Goal: Task Accomplishment & Management: Manage account settings

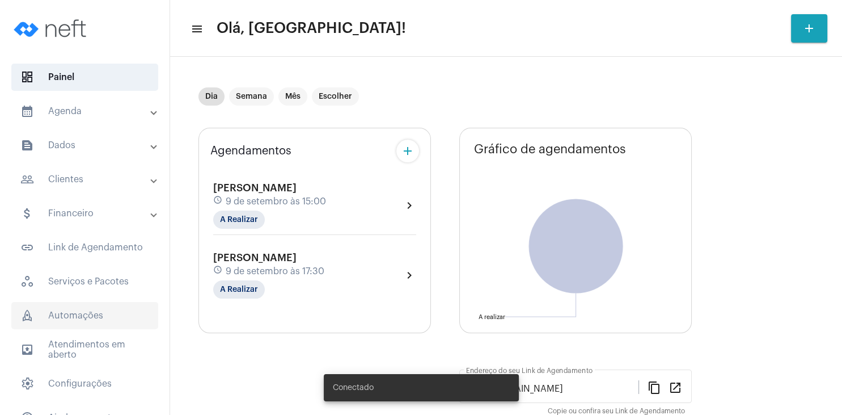
click at [112, 306] on span "rocket_outlined Automações" at bounding box center [84, 315] width 147 height 27
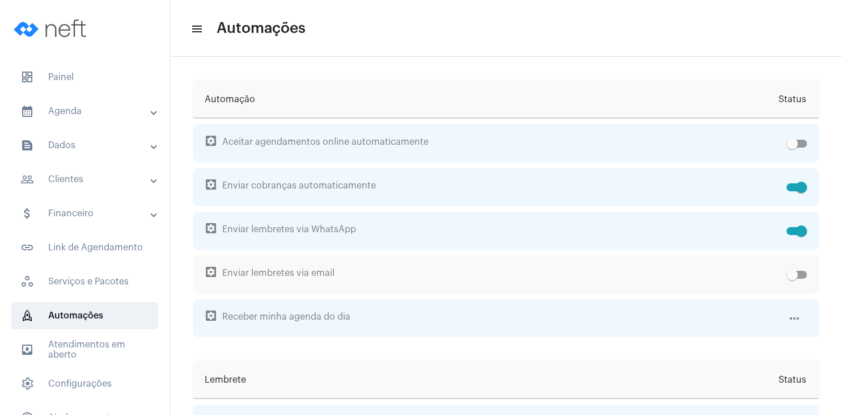
click at [808, 274] on div "settings_applications Enviar lembretes via email" at bounding box center [506, 274] width 627 height 38
click at [804, 275] on span at bounding box center [797, 275] width 20 height 8
click at [792, 278] on input "checkbox" at bounding box center [792, 278] width 1 height 1
checkbox input "true"
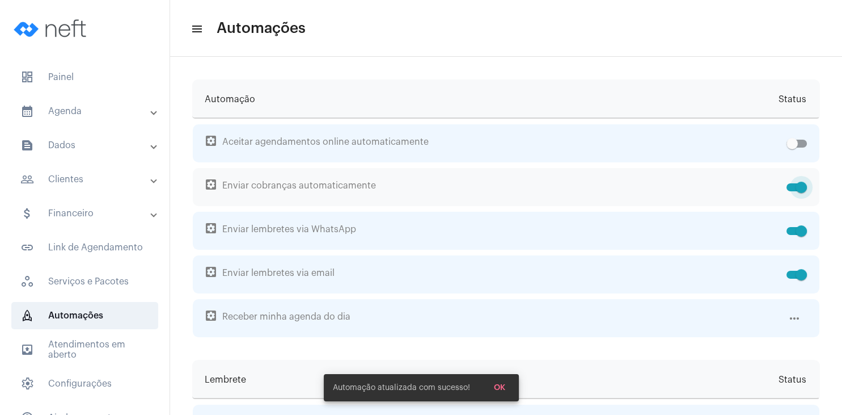
click at [791, 183] on span at bounding box center [797, 187] width 20 height 8
click at [792, 191] on input "checkbox" at bounding box center [792, 191] width 1 height 1
checkbox input "false"
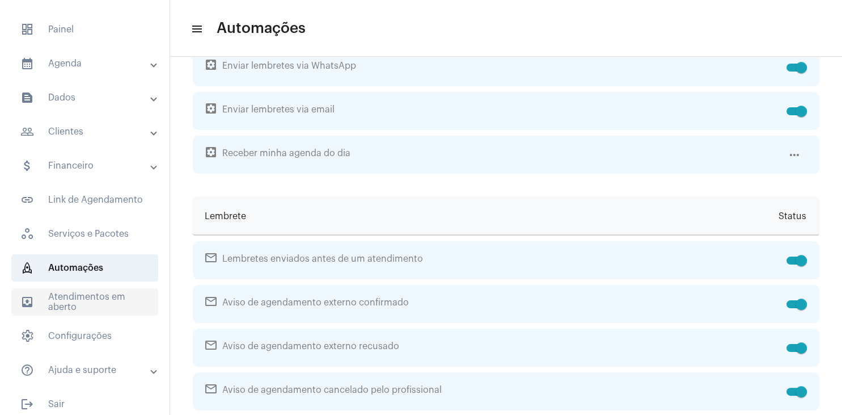
scroll to position [57, 0]
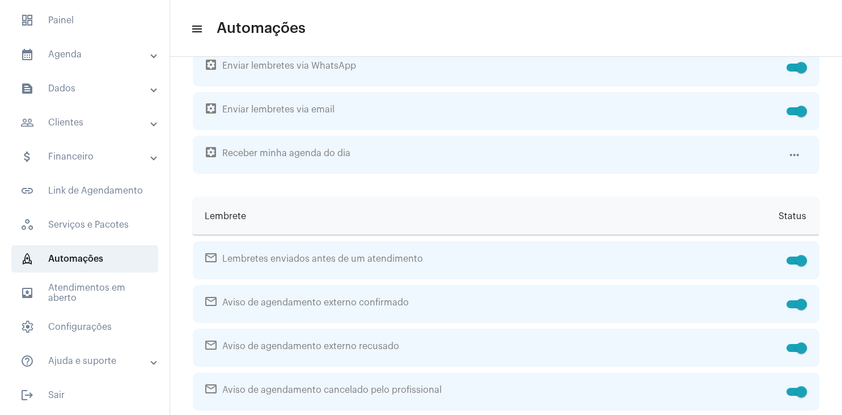
click at [82, 360] on mat-panel-title "help_outline Ajuda e suporte" at bounding box center [85, 361] width 131 height 14
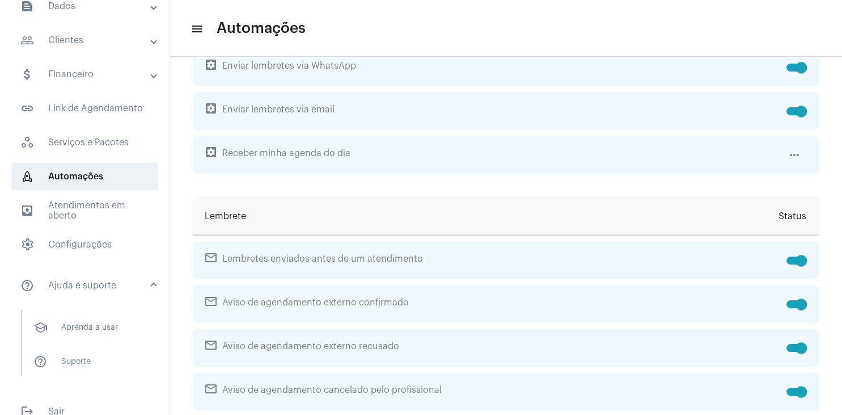
scroll to position [156, 0]
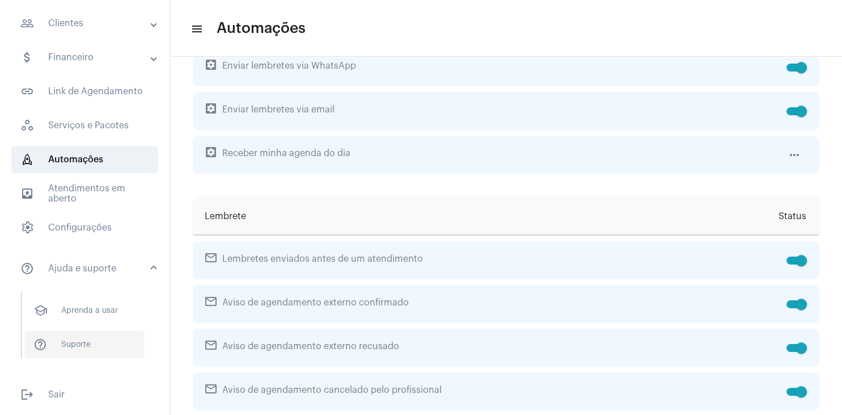
click at [84, 345] on span "help_outline Suporte" at bounding box center [84, 344] width 120 height 27
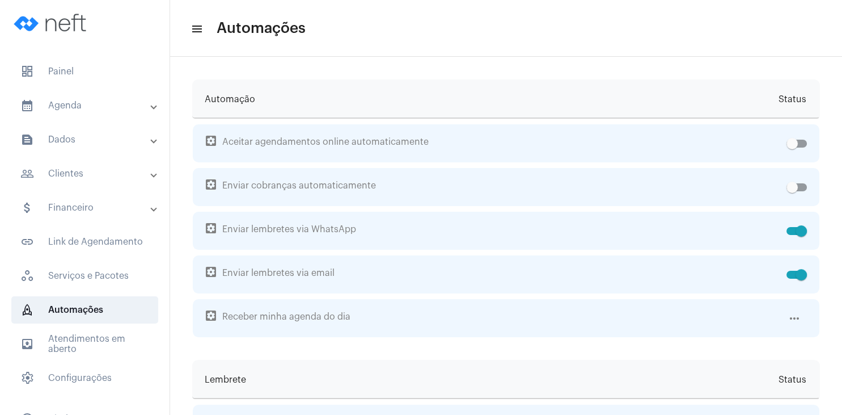
scroll to position [0, 0]
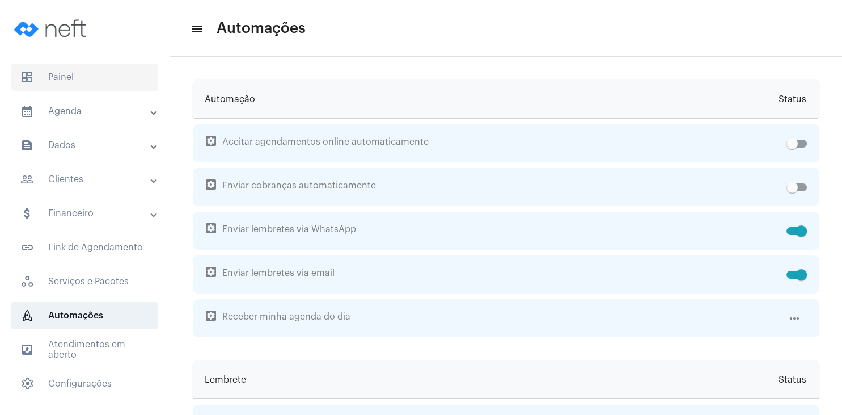
click at [86, 85] on span "dashboard Painel" at bounding box center [84, 77] width 147 height 27
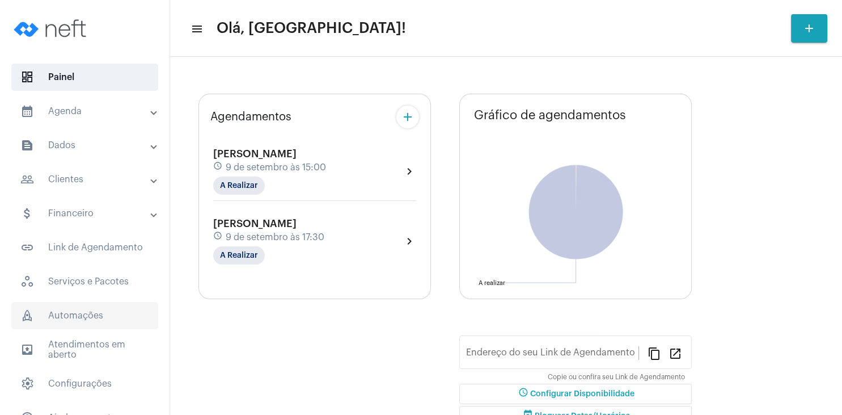
type input "[URL][DOMAIN_NAME]"
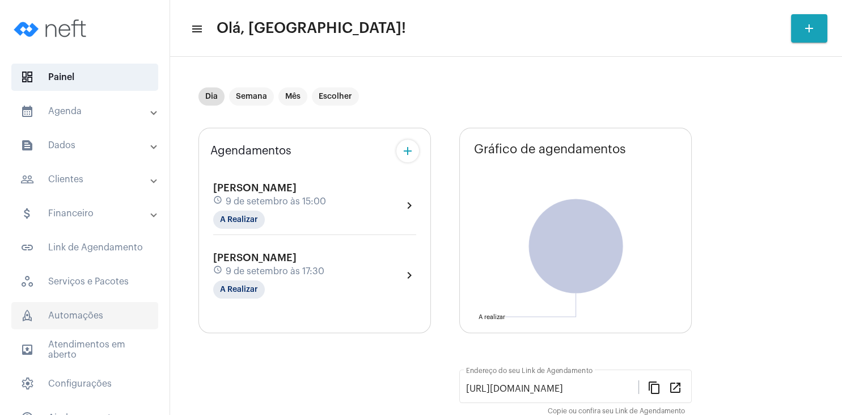
click at [73, 314] on span "rocket_outlined Automações" at bounding box center [84, 315] width 147 height 27
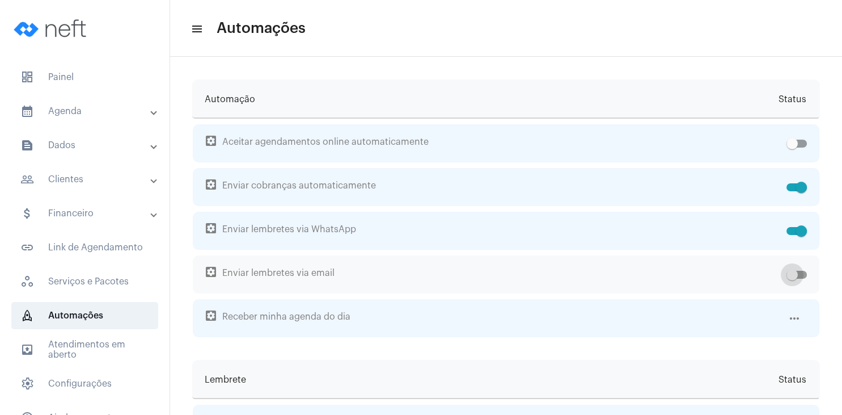
click at [804, 271] on span at bounding box center [797, 275] width 20 height 8
click at [792, 278] on input "checkbox" at bounding box center [792, 278] width 1 height 1
checkbox input "true"
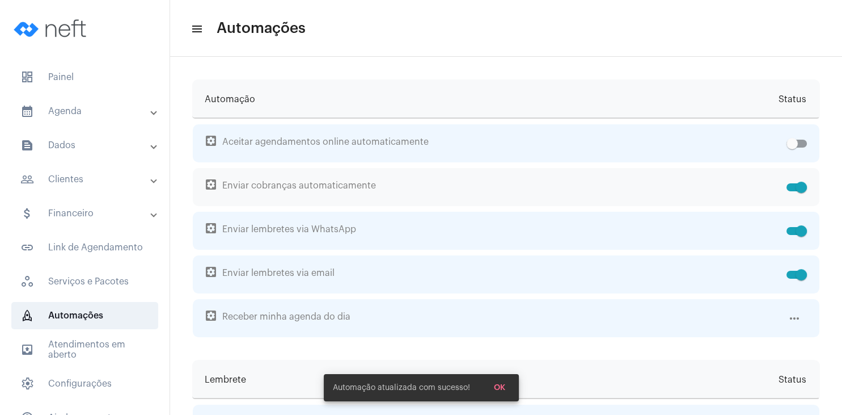
click at [793, 185] on span at bounding box center [797, 187] width 20 height 8
click at [792, 191] on input "checkbox" at bounding box center [792, 191] width 1 height 1
checkbox input "false"
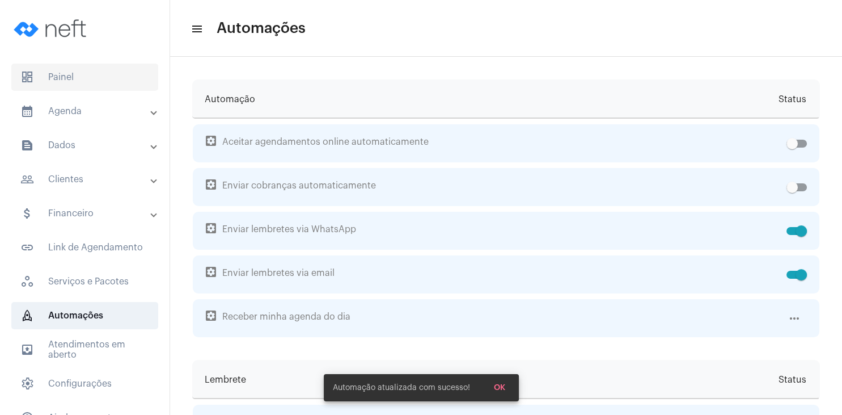
click at [49, 71] on span "dashboard Painel" at bounding box center [84, 77] width 147 height 27
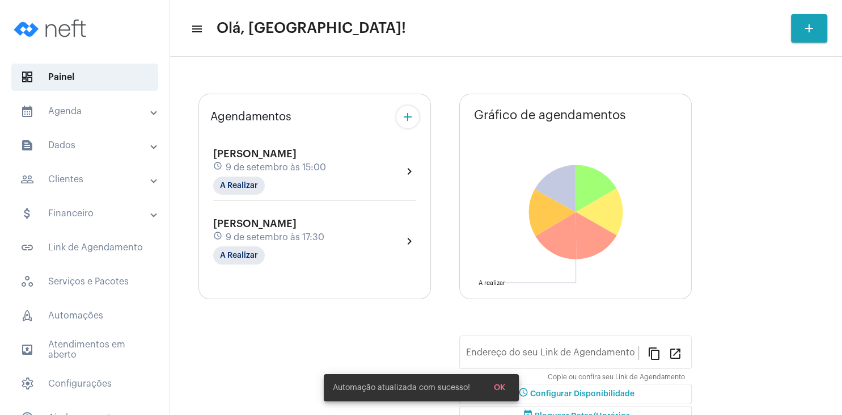
type input "[URL][DOMAIN_NAME]"
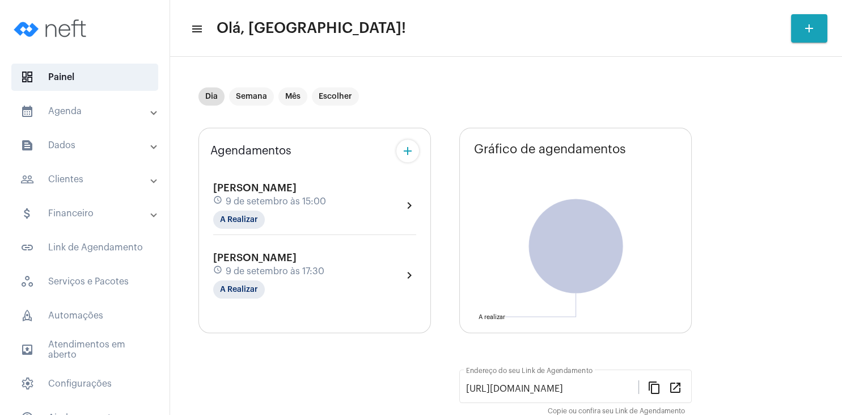
click at [89, 185] on mat-panel-title "people_outline Clientes" at bounding box center [85, 179] width 131 height 14
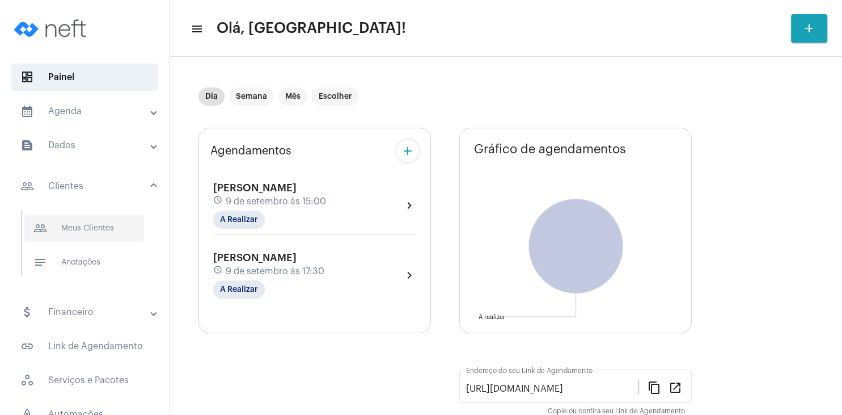
click at [87, 229] on span "people_outline Meus Clientes" at bounding box center [84, 227] width 120 height 27
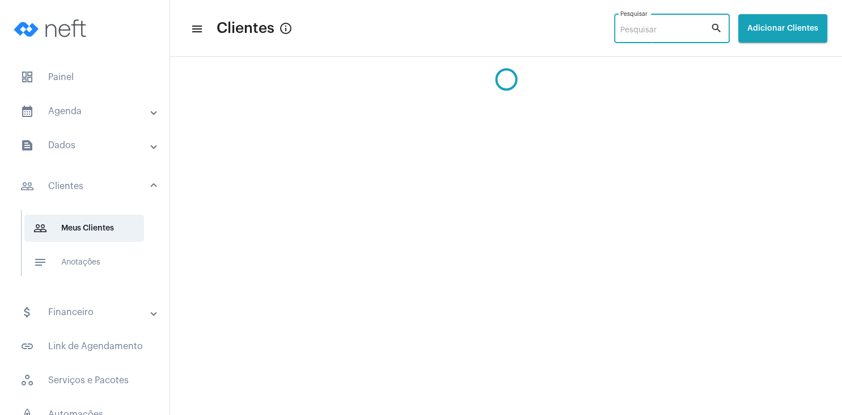
click at [635, 27] on input "Pesquisar" at bounding box center [665, 30] width 90 height 9
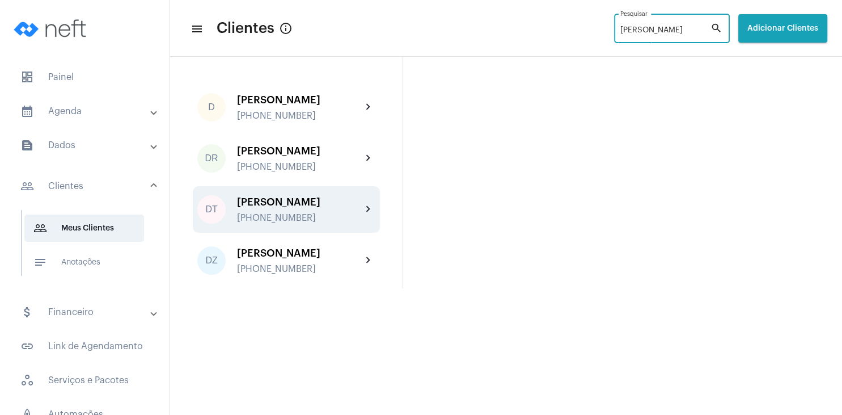
type input "[PERSON_NAME]"
click at [290, 222] on div "[PHONE_NUMBER]" at bounding box center [299, 218] width 125 height 10
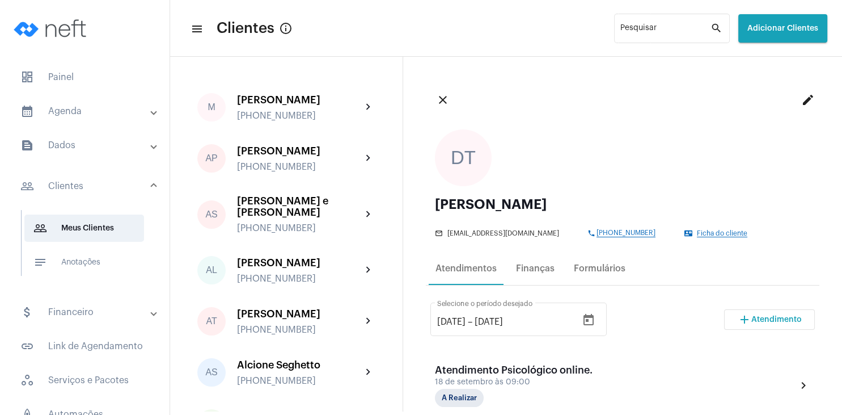
click at [661, 112] on div "close edit" at bounding box center [623, 99] width 394 height 41
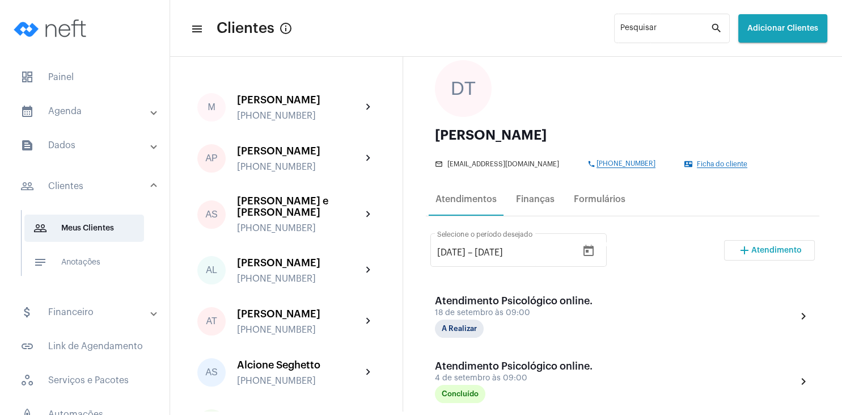
scroll to position [109, 0]
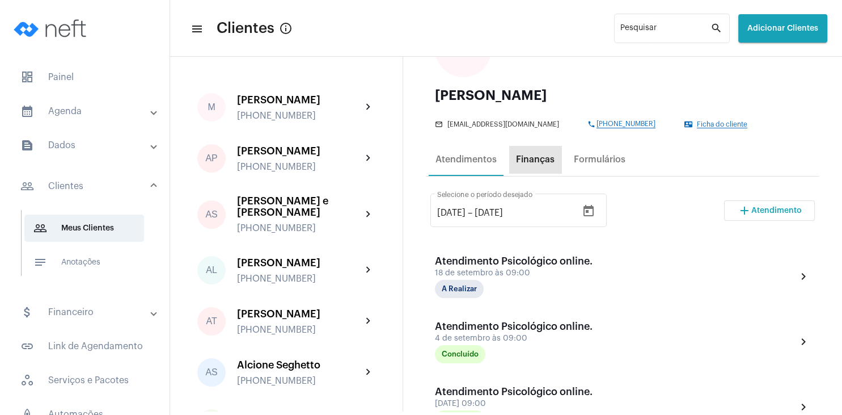
click at [541, 153] on div "Finanças" at bounding box center [535, 159] width 52 height 27
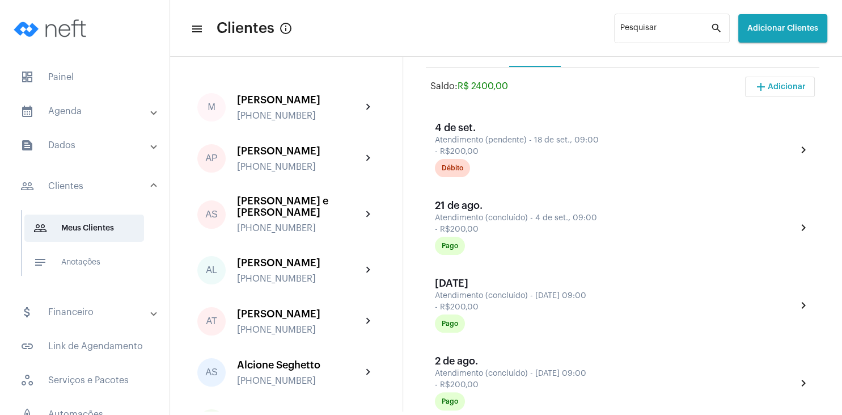
scroll to position [54, 0]
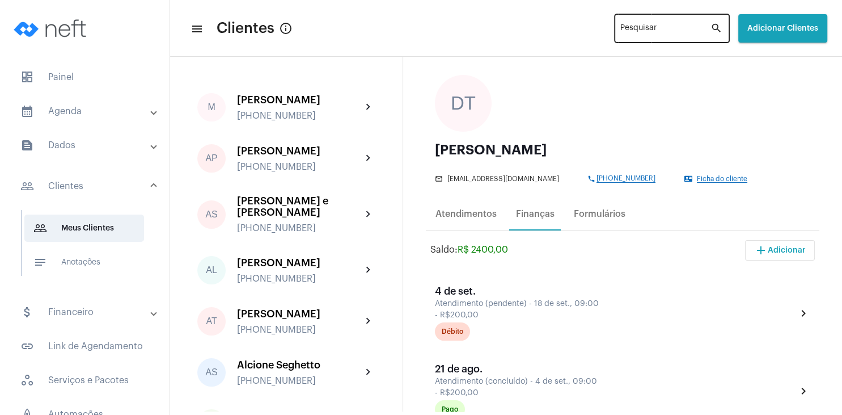
click at [623, 18] on div "Pesquisar" at bounding box center [665, 27] width 90 height 31
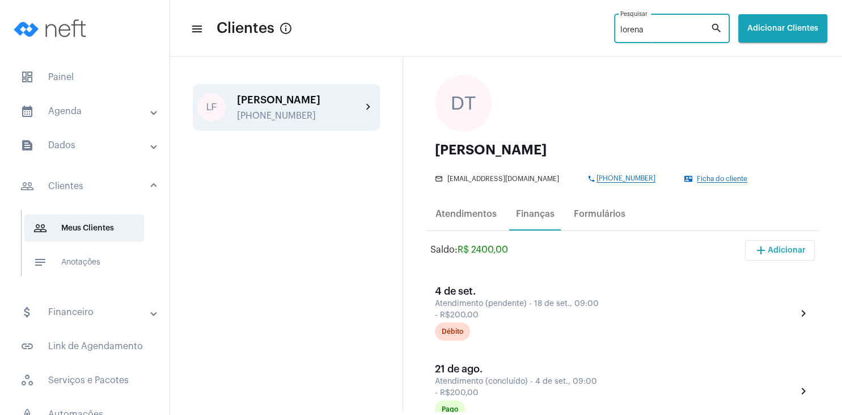
type input "lorena"
click at [288, 112] on div "[PHONE_NUMBER]" at bounding box center [299, 116] width 125 height 10
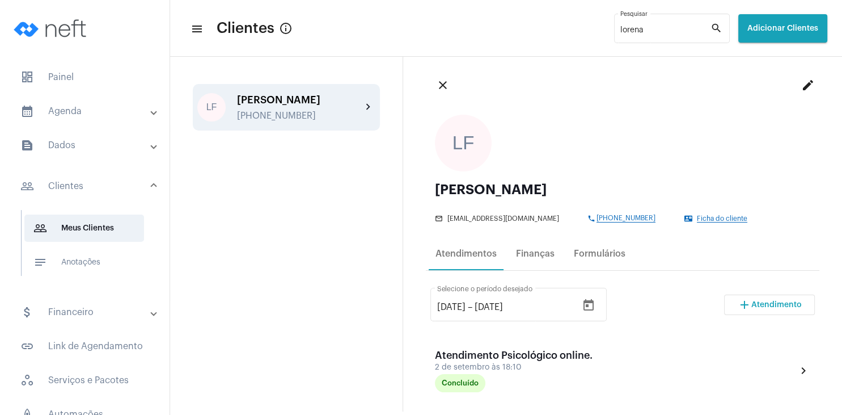
scroll to position [54, 0]
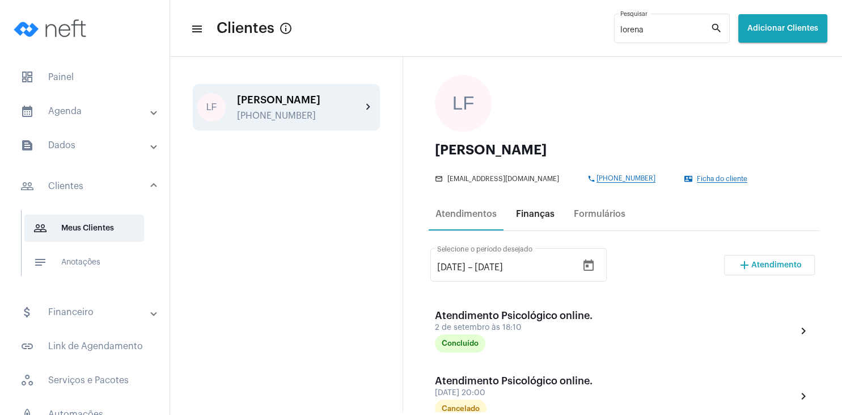
click at [548, 221] on div "Finanças" at bounding box center [535, 213] width 52 height 27
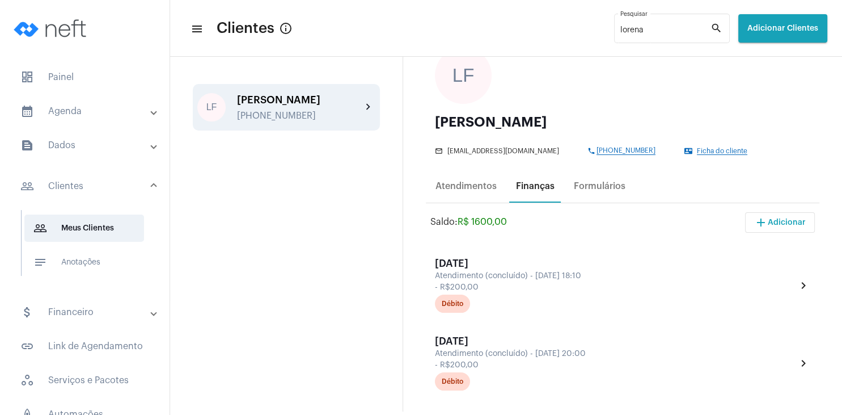
scroll to position [163, 0]
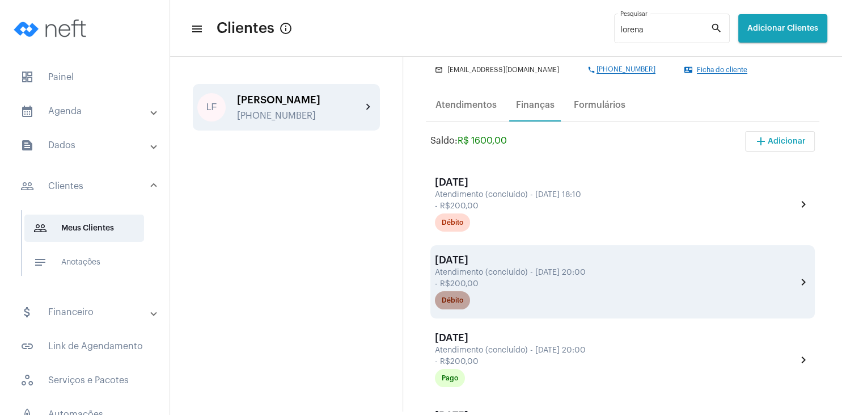
click at [446, 303] on div "Débito" at bounding box center [453, 300] width 22 height 7
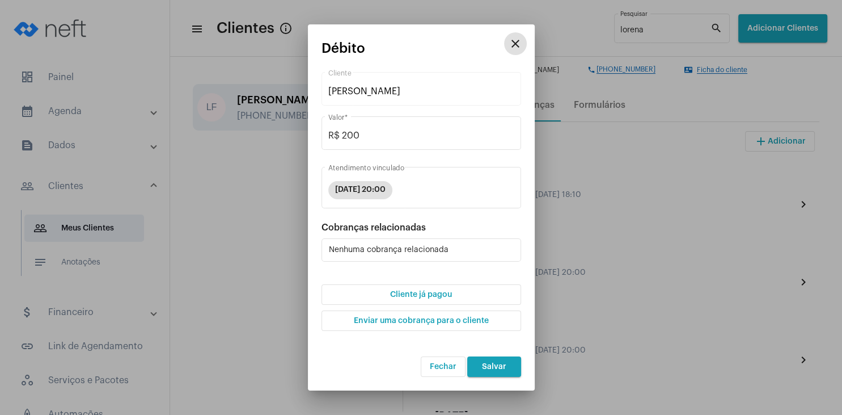
click at [419, 294] on span "Cliente já pagou" at bounding box center [421, 294] width 62 height 8
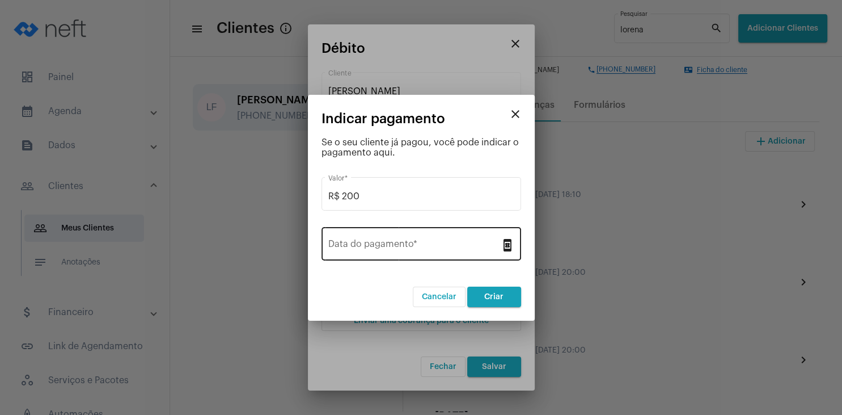
click at [373, 230] on div "Data do pagamento *" at bounding box center [414, 243] width 172 height 36
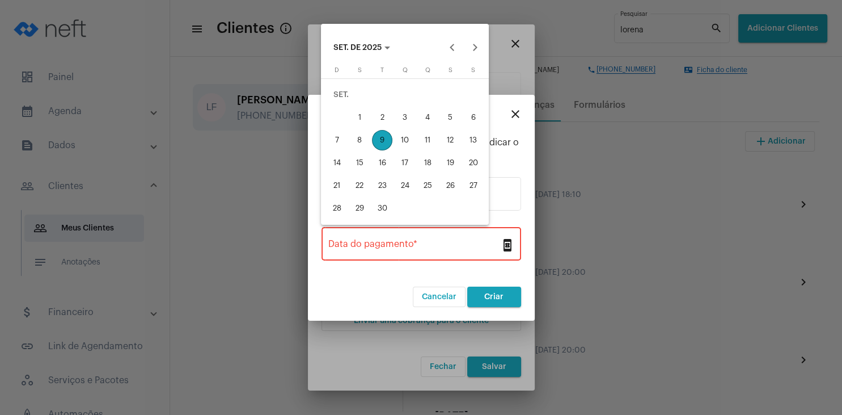
click at [366, 142] on div "8" at bounding box center [359, 140] width 20 height 20
type input "[DATE]"
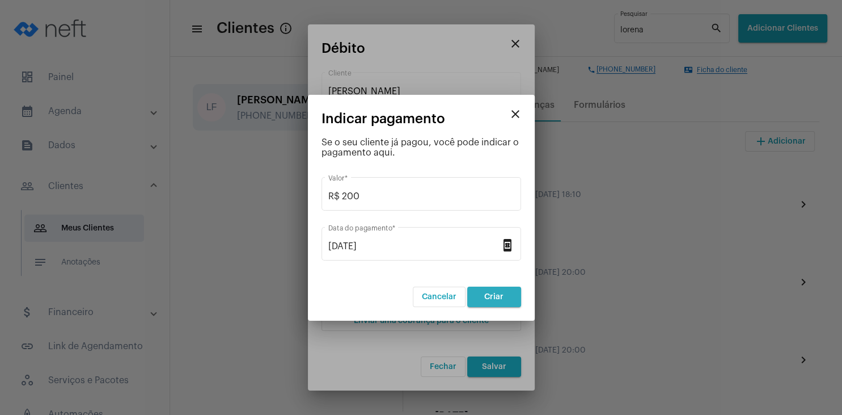
click at [502, 291] on button "Criar" at bounding box center [494, 296] width 54 height 20
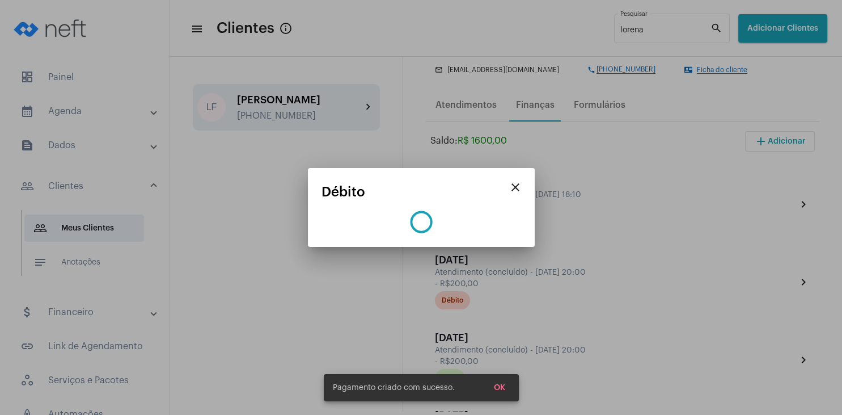
click at [501, 391] on button "OK" at bounding box center [499, 387] width 29 height 20
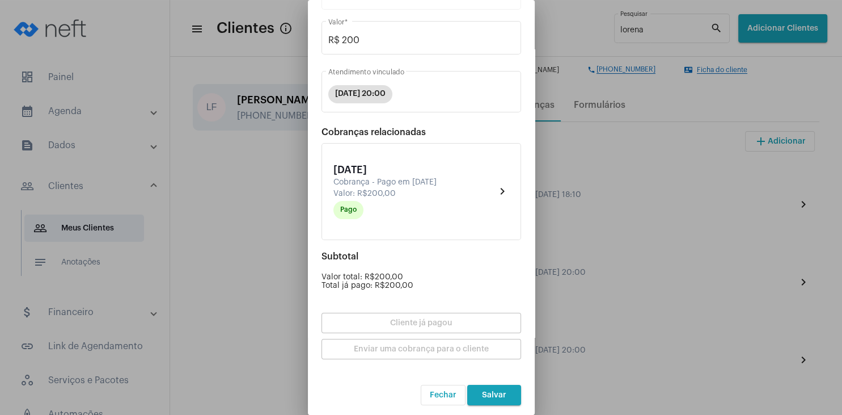
scroll to position [99, 0]
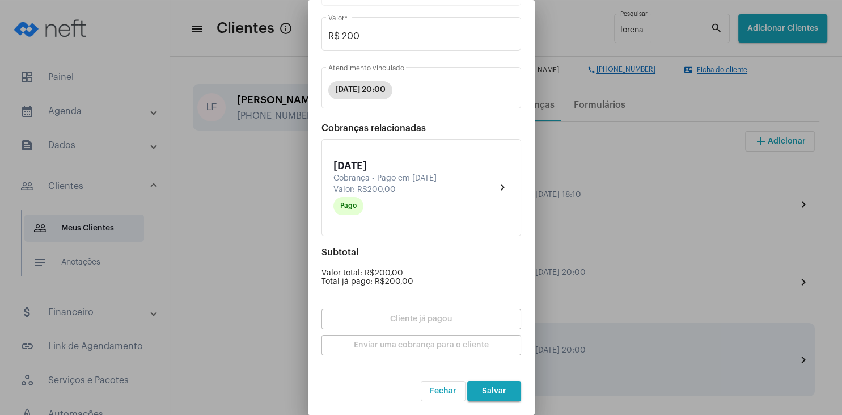
click at [498, 386] on button "Salvar" at bounding box center [494, 391] width 54 height 20
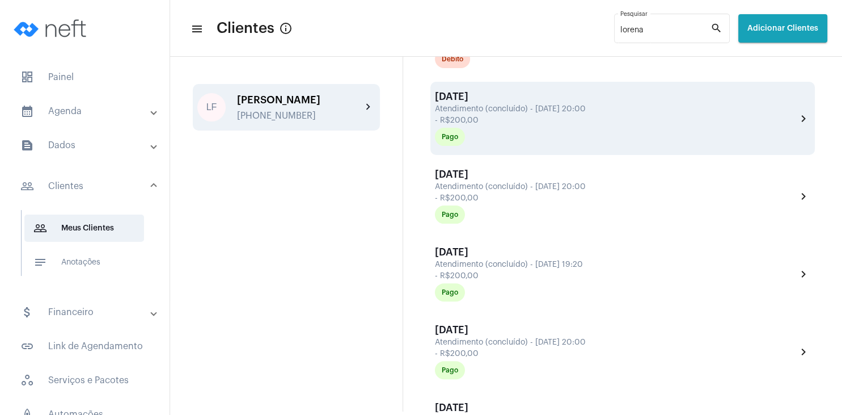
scroll to position [109, 0]
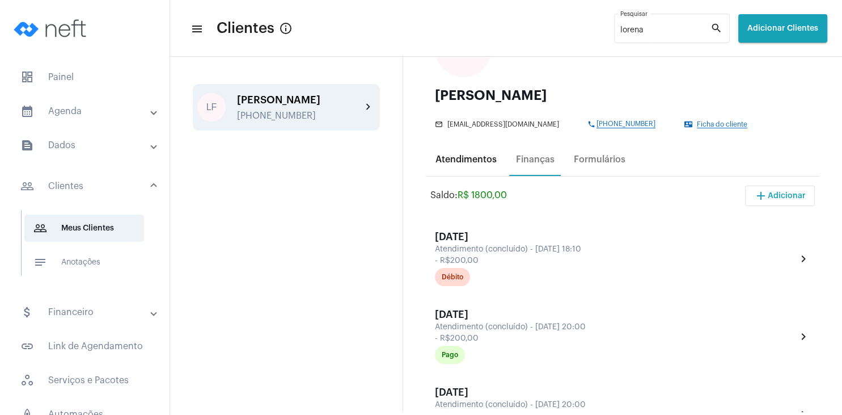
click at [470, 151] on div "Atendimentos" at bounding box center [466, 159] width 75 height 27
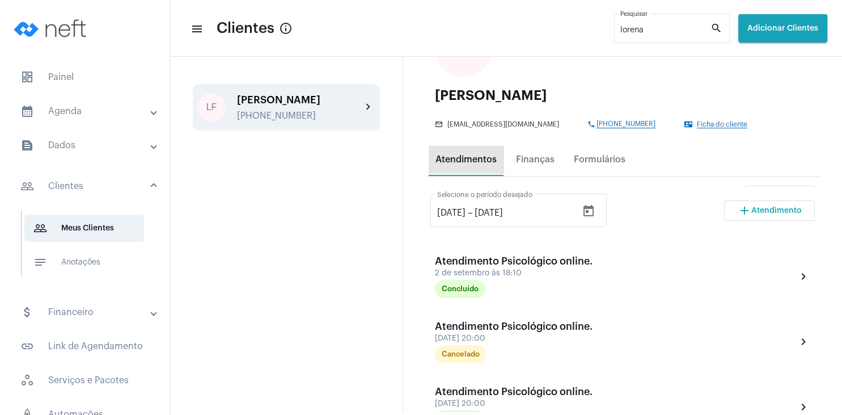
scroll to position [0, 0]
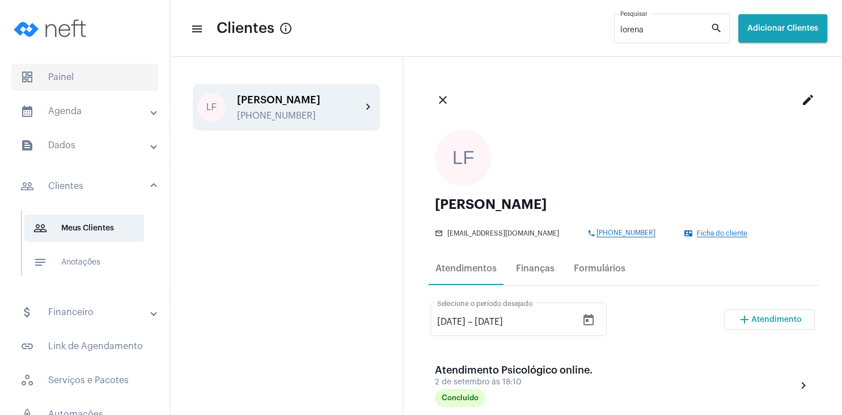
click at [51, 74] on span "dashboard Painel" at bounding box center [84, 77] width 147 height 27
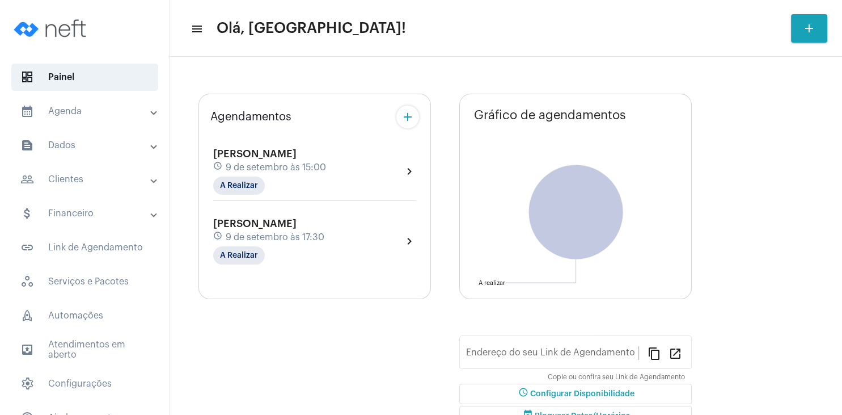
type input "[URL][DOMAIN_NAME]"
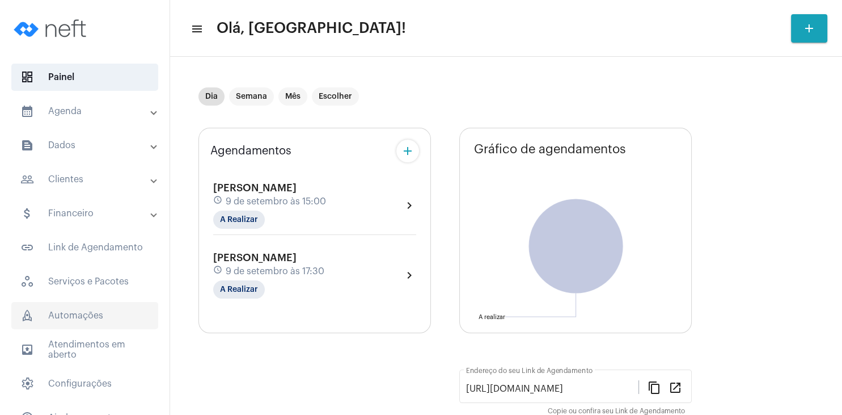
click at [75, 327] on span "rocket_outlined Automações" at bounding box center [84, 315] width 147 height 27
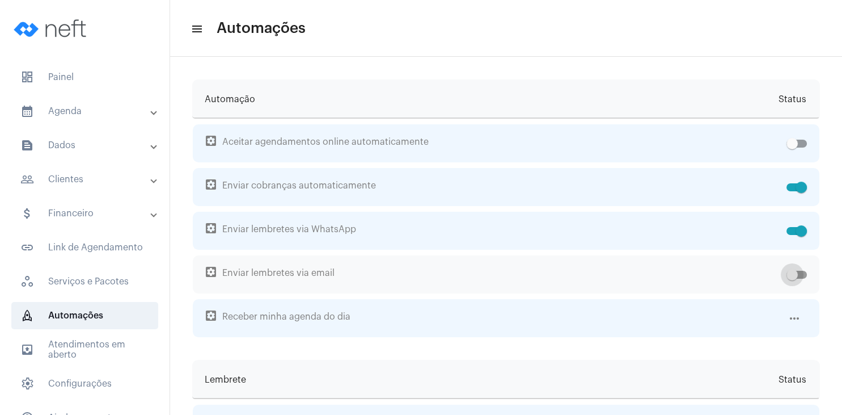
drag, startPoint x: 806, startPoint y: 273, endPoint x: 806, endPoint y: 231, distance: 42.0
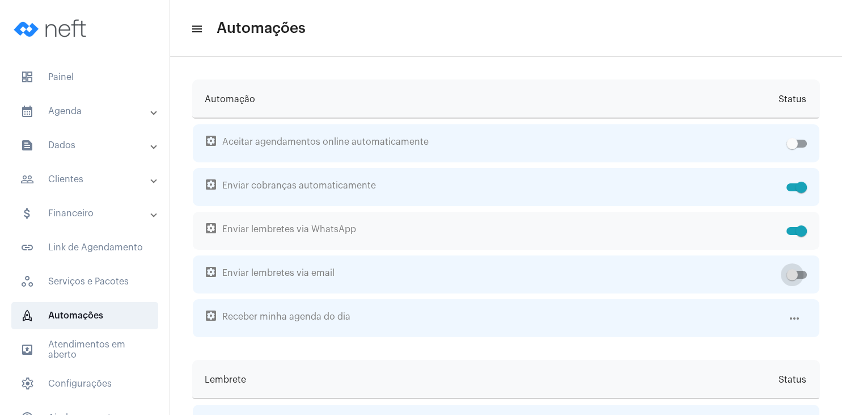
click at [806, 273] on span at bounding box center [797, 275] width 20 height 8
click at [792, 278] on input "checkbox" at bounding box center [792, 278] width 1 height 1
checkbox input "true"
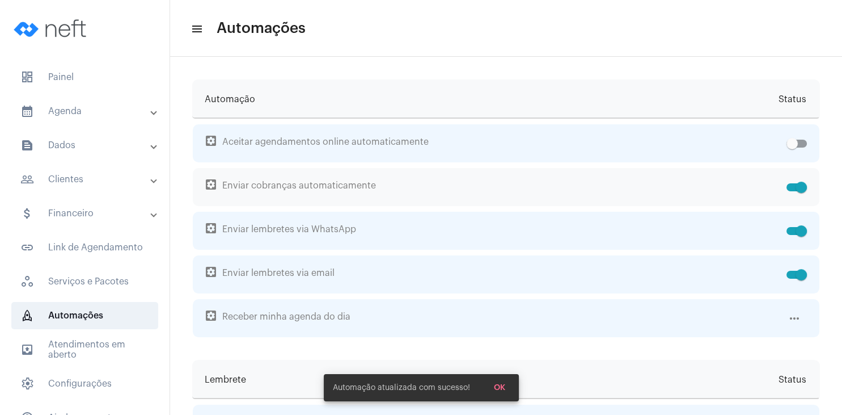
click at [793, 188] on span at bounding box center [797, 187] width 20 height 8
click at [792, 191] on input "checkbox" at bounding box center [792, 191] width 1 height 1
checkbox input "false"
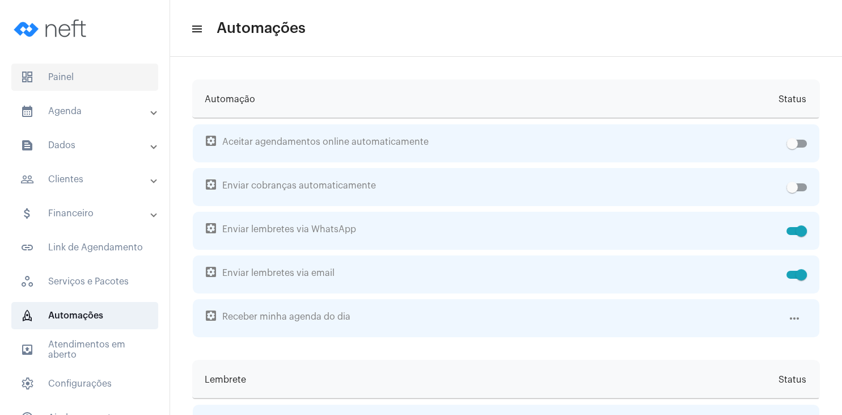
click at [67, 77] on span "dashboard Painel" at bounding box center [84, 77] width 147 height 27
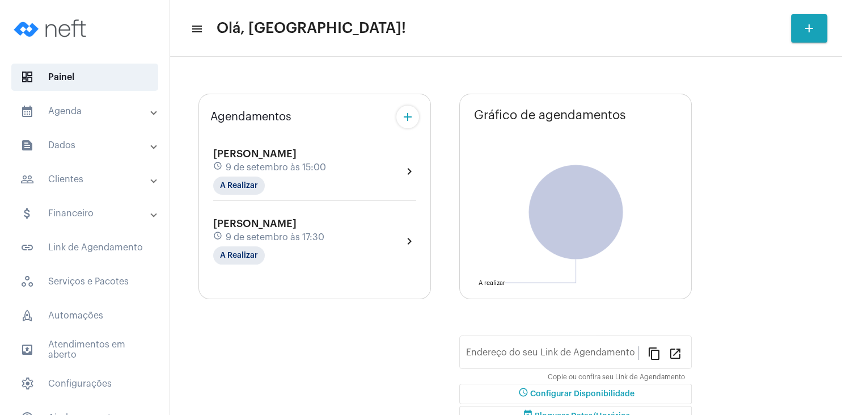
type input "[URL][DOMAIN_NAME]"
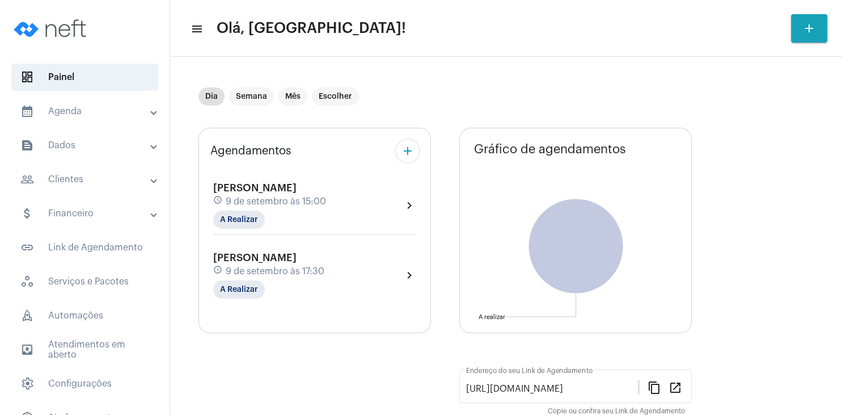
click at [256, 267] on span "9 de setembro às 17:30" at bounding box center [275, 271] width 99 height 10
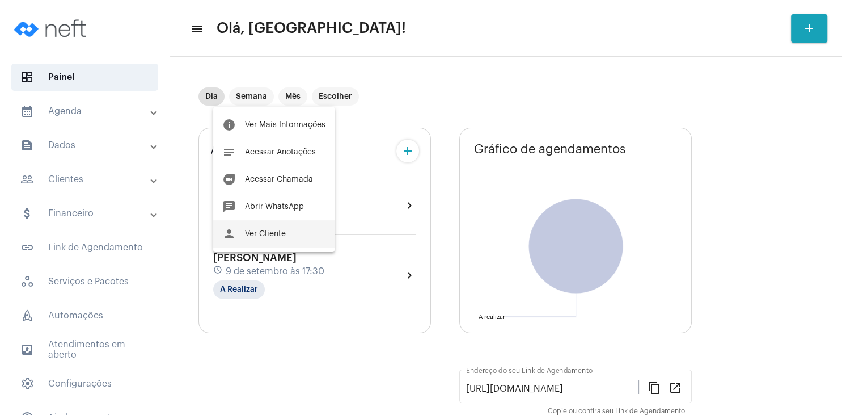
click at [253, 230] on button "person Ver Cliente" at bounding box center [273, 233] width 121 height 27
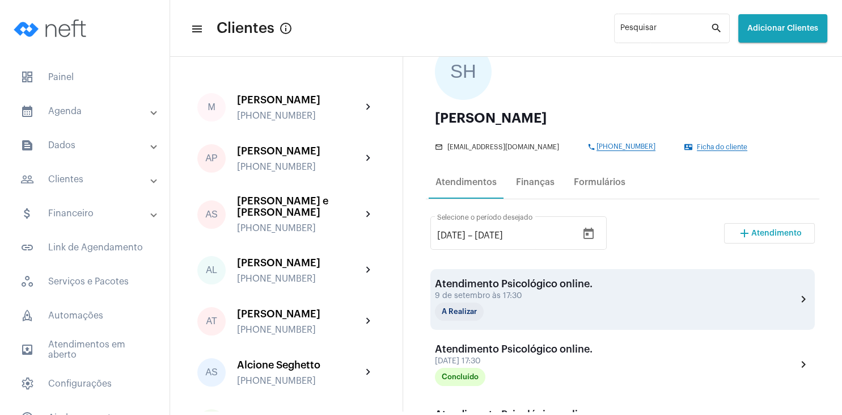
scroll to position [109, 0]
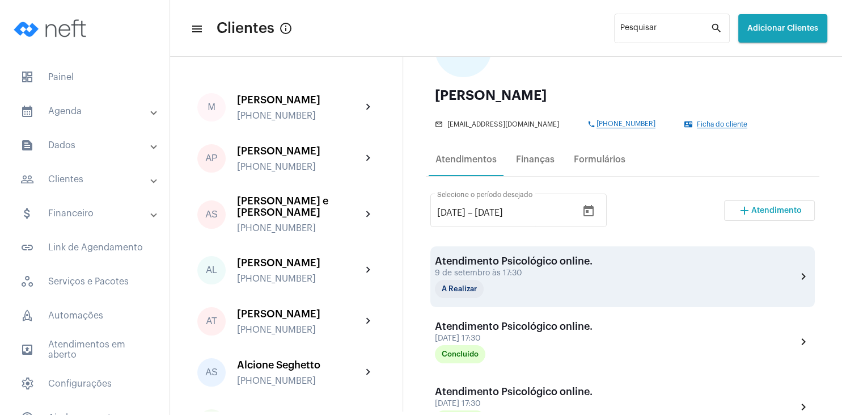
click at [503, 271] on div "9 de setembro às 17:30" at bounding box center [514, 273] width 158 height 9
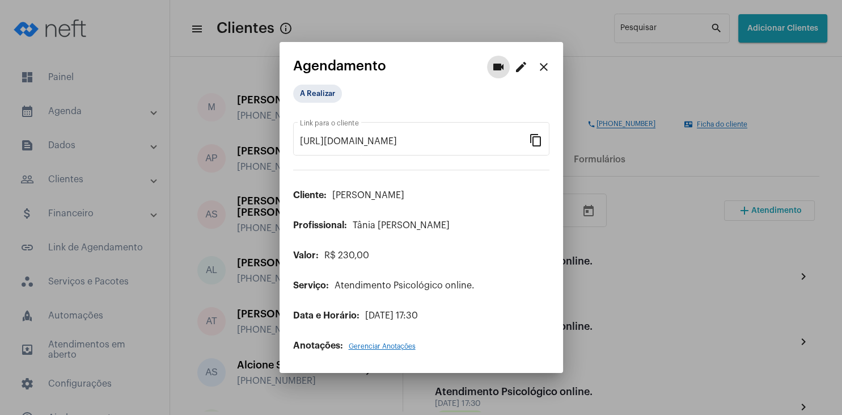
click at [519, 67] on mat-icon "edit" at bounding box center [521, 67] width 14 height 14
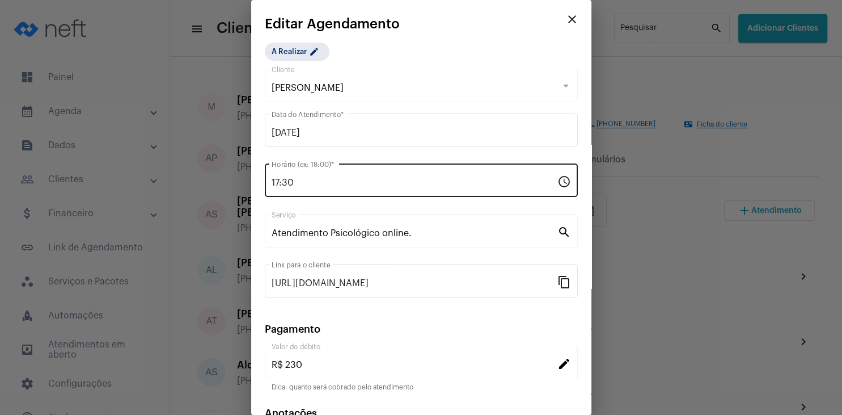
click at [280, 178] on input "17:30" at bounding box center [415, 182] width 286 height 10
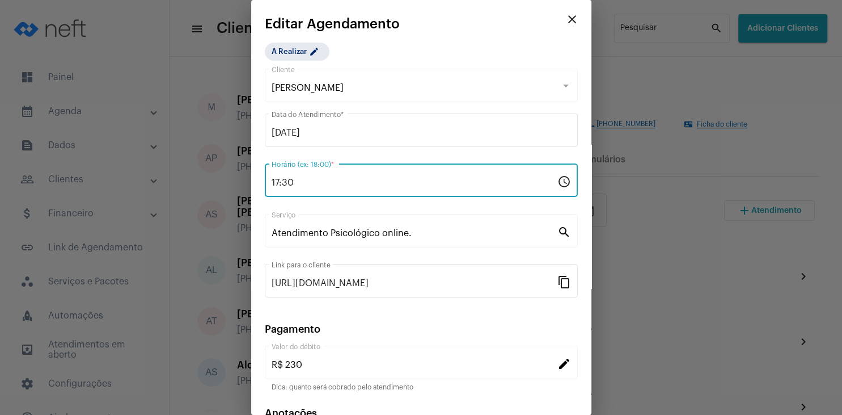
click at [316, 179] on input "17:30" at bounding box center [415, 182] width 286 height 10
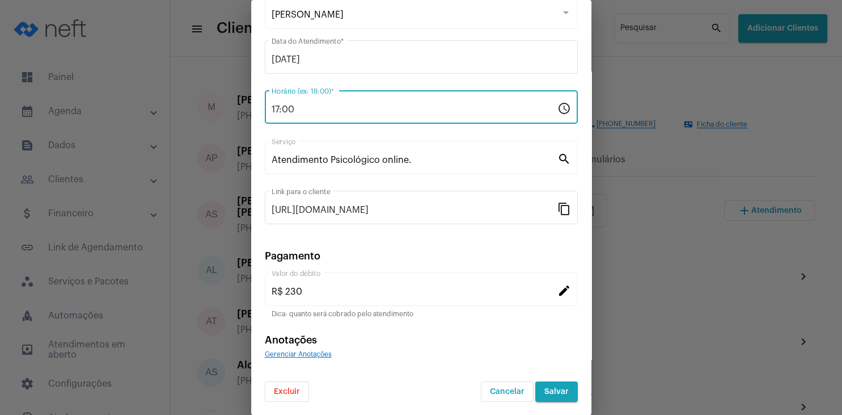
type input "17:00"
click at [545, 384] on button "Salvar" at bounding box center [556, 391] width 43 height 20
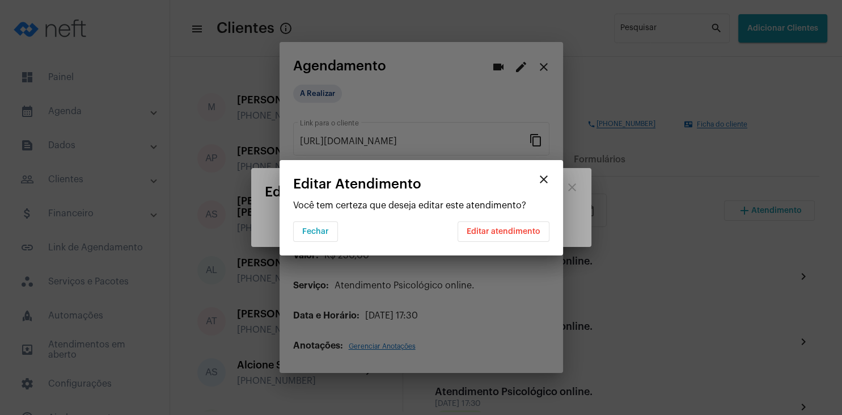
scroll to position [0, 0]
click at [487, 226] on button "Editar atendimento" at bounding box center [504, 231] width 92 height 20
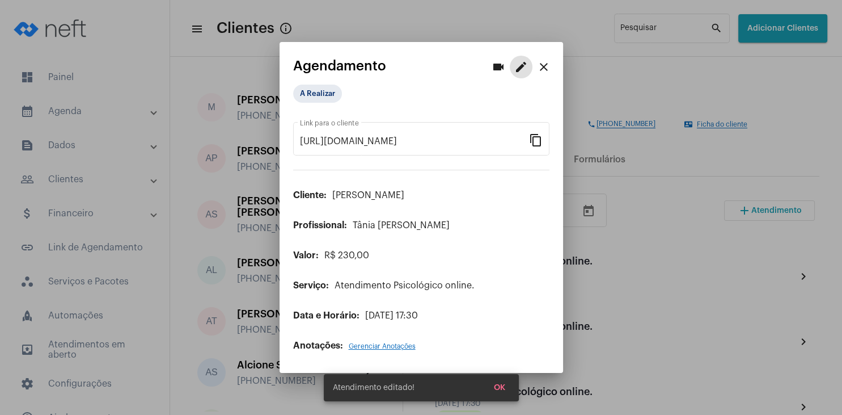
click at [546, 62] on mat-icon "close" at bounding box center [544, 67] width 14 height 14
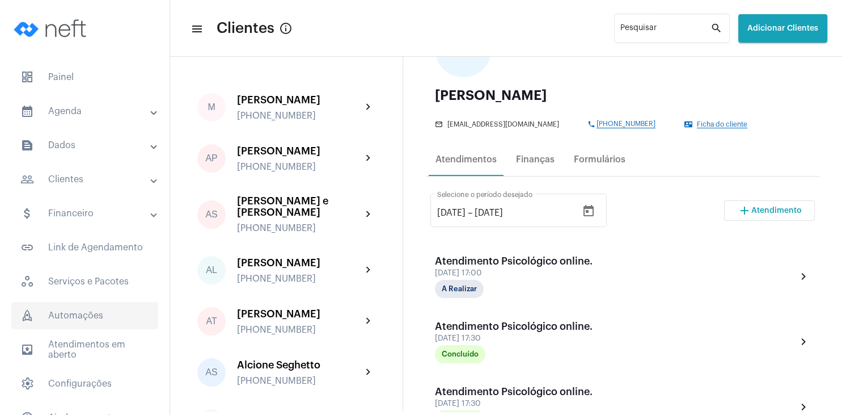
click at [71, 317] on span "rocket_outlined Automações" at bounding box center [84, 315] width 147 height 27
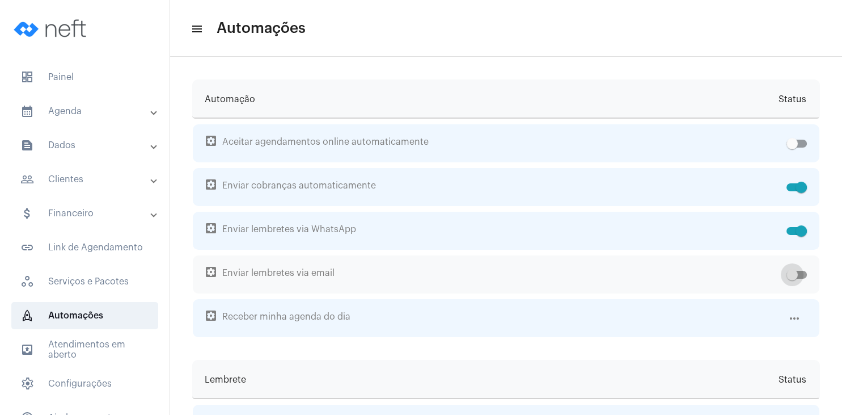
click at [797, 272] on span at bounding box center [792, 274] width 11 height 11
click at [792, 278] on input "checkbox" at bounding box center [792, 278] width 1 height 1
checkbox input "true"
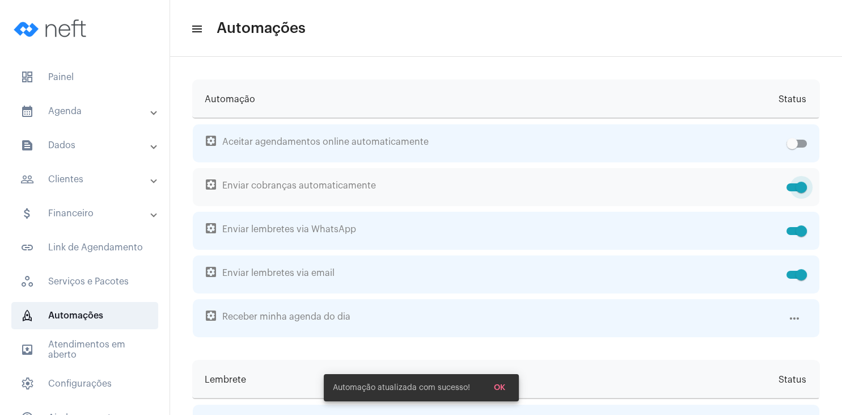
click at [788, 185] on span at bounding box center [797, 187] width 20 height 8
click at [792, 191] on input "checkbox" at bounding box center [792, 191] width 1 height 1
checkbox input "false"
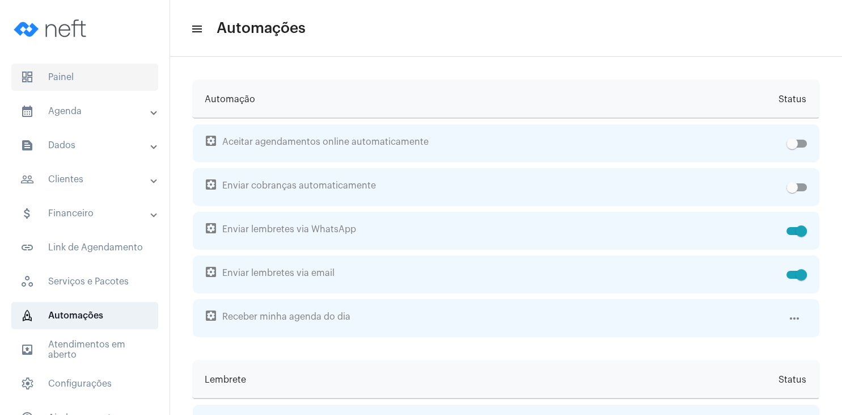
click at [76, 70] on span "dashboard Painel" at bounding box center [84, 77] width 147 height 27
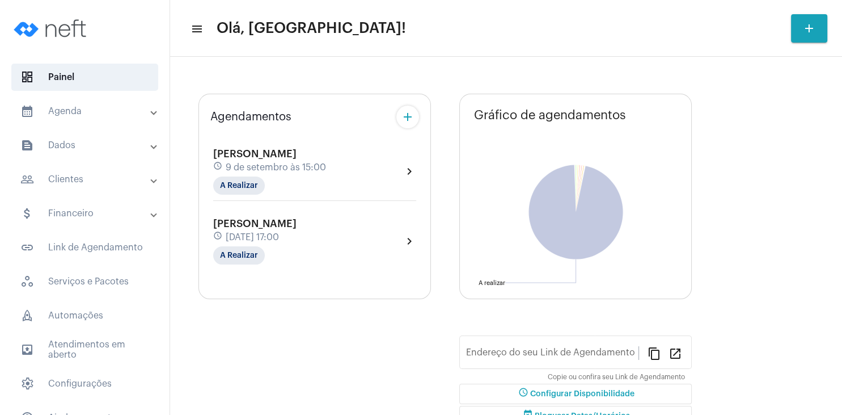
type input "[URL][DOMAIN_NAME]"
